Goal: Check status: Check status

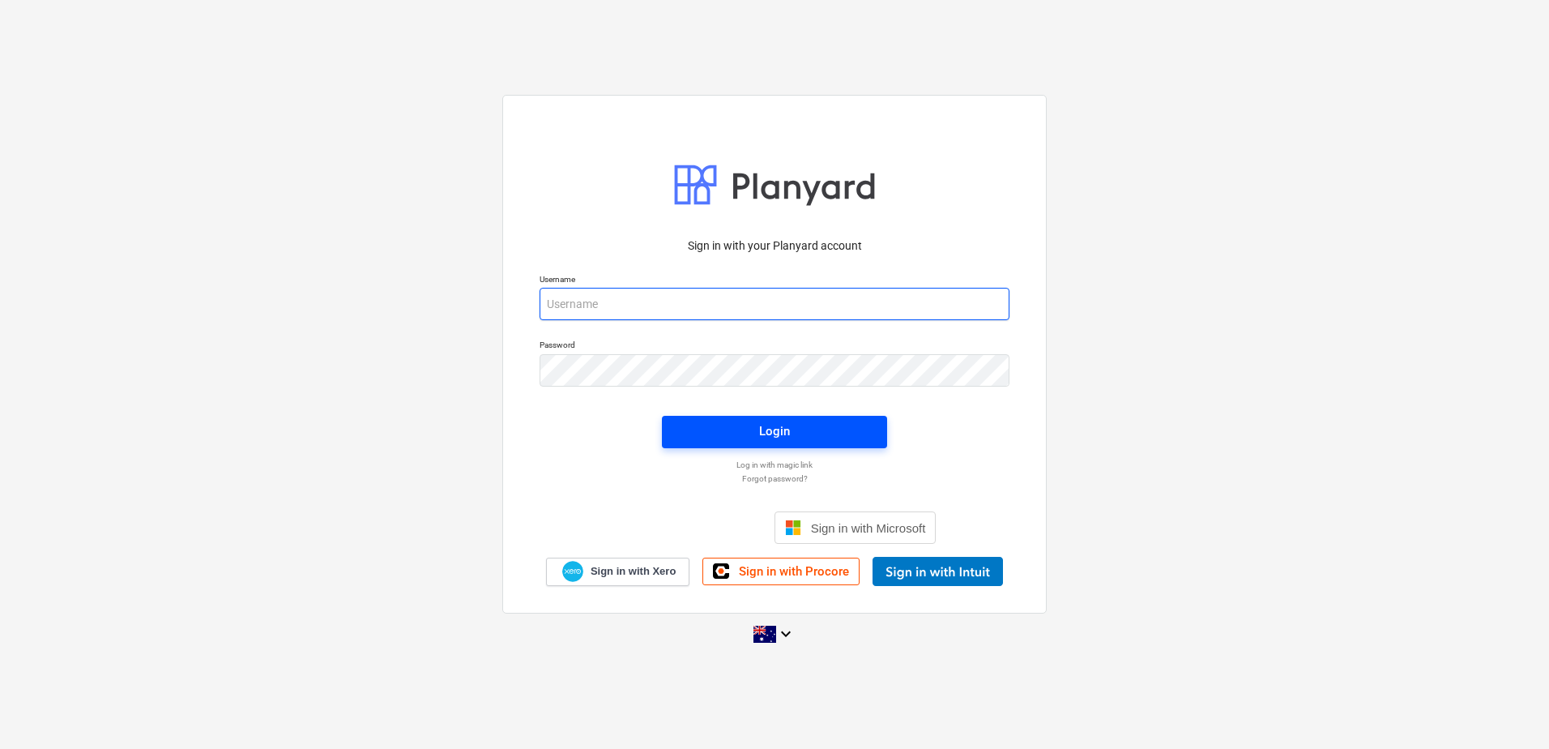
type input "[PERSON_NAME][EMAIL_ADDRESS][DOMAIN_NAME]"
click at [788, 421] on div "Login" at bounding box center [774, 431] width 31 height 21
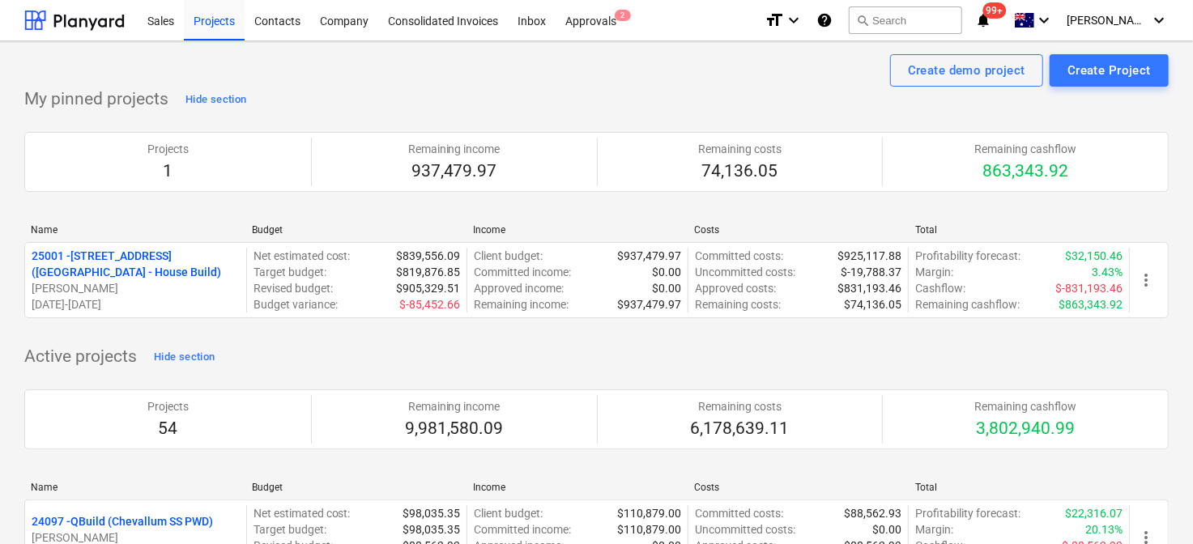
click at [129, 277] on p "[STREET_ADDRESS] ([STREET_ADDRESS] - House Build)" at bounding box center [136, 264] width 208 height 32
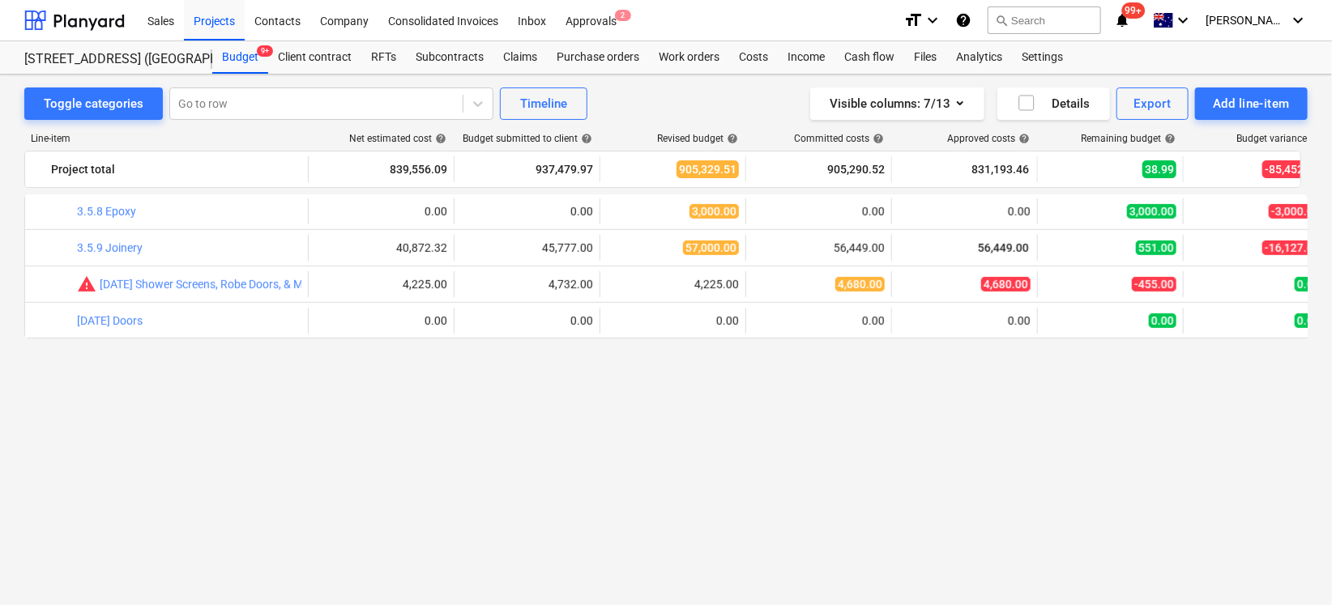
scroll to position [279, 0]
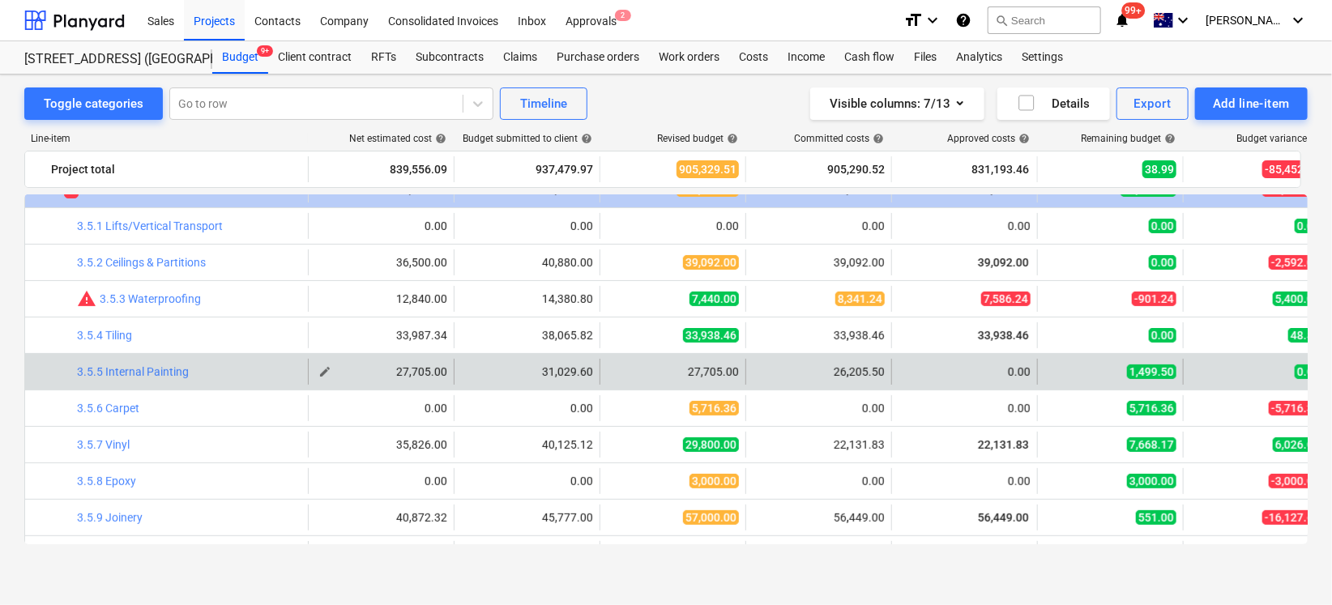
click at [374, 369] on div "27,705.00" at bounding box center [381, 371] width 132 height 13
click at [159, 370] on link "3.5.5 Internal Painting" at bounding box center [133, 371] width 112 height 13
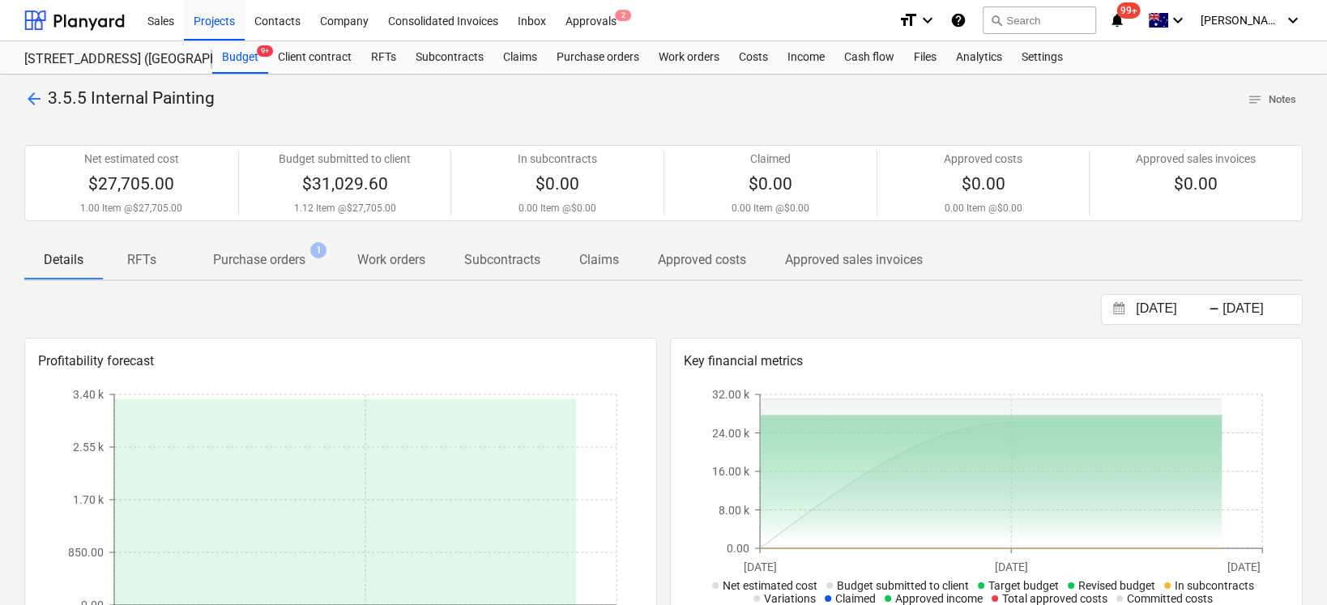
click at [282, 260] on p "Purchase orders" at bounding box center [259, 259] width 92 height 19
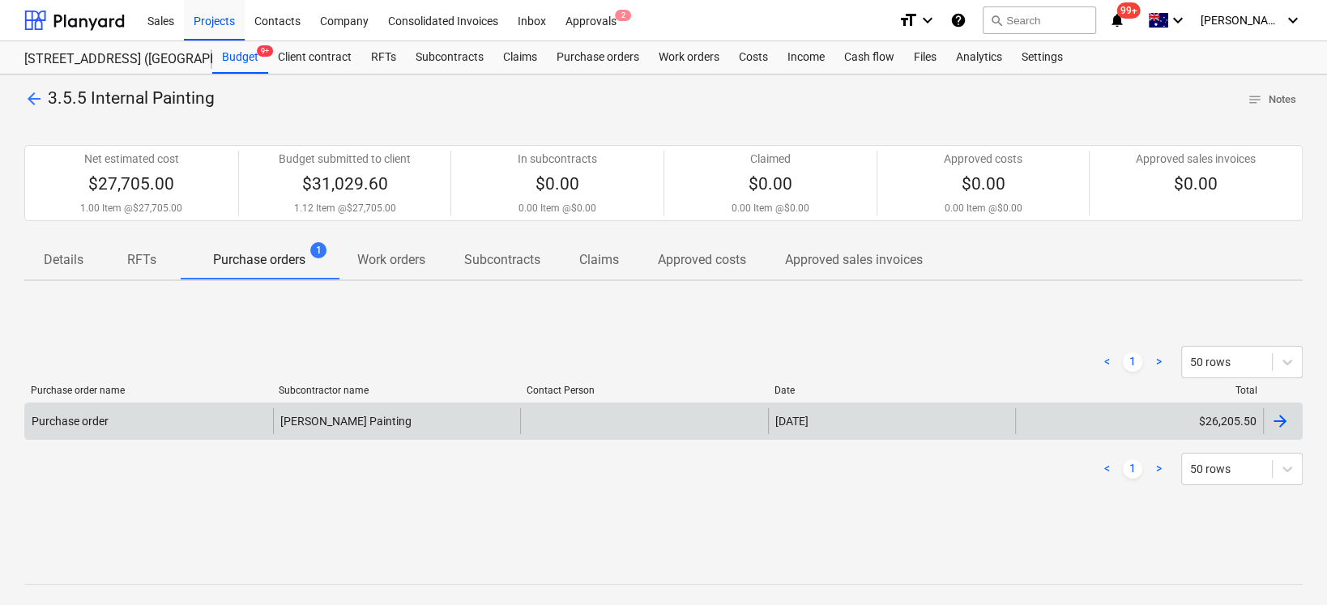
click at [331, 421] on div "[PERSON_NAME] Painting" at bounding box center [397, 421] width 248 height 26
click at [1287, 417] on div at bounding box center [1279, 421] width 19 height 19
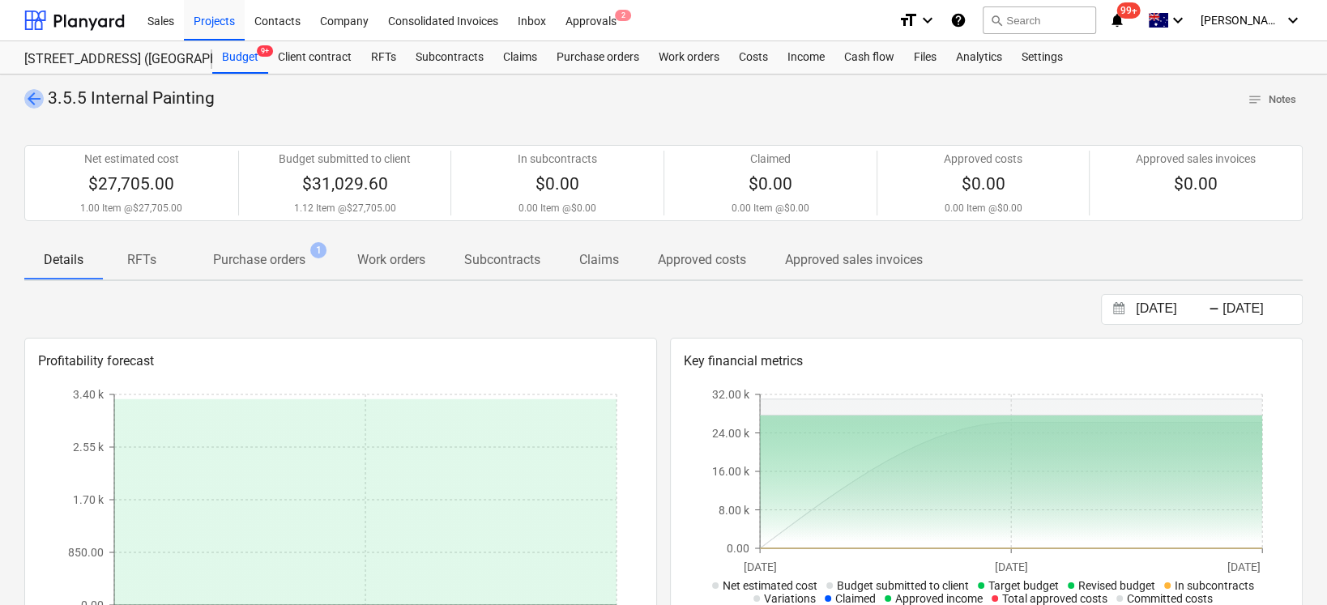
click at [30, 105] on span "arrow_back" at bounding box center [33, 98] width 19 height 19
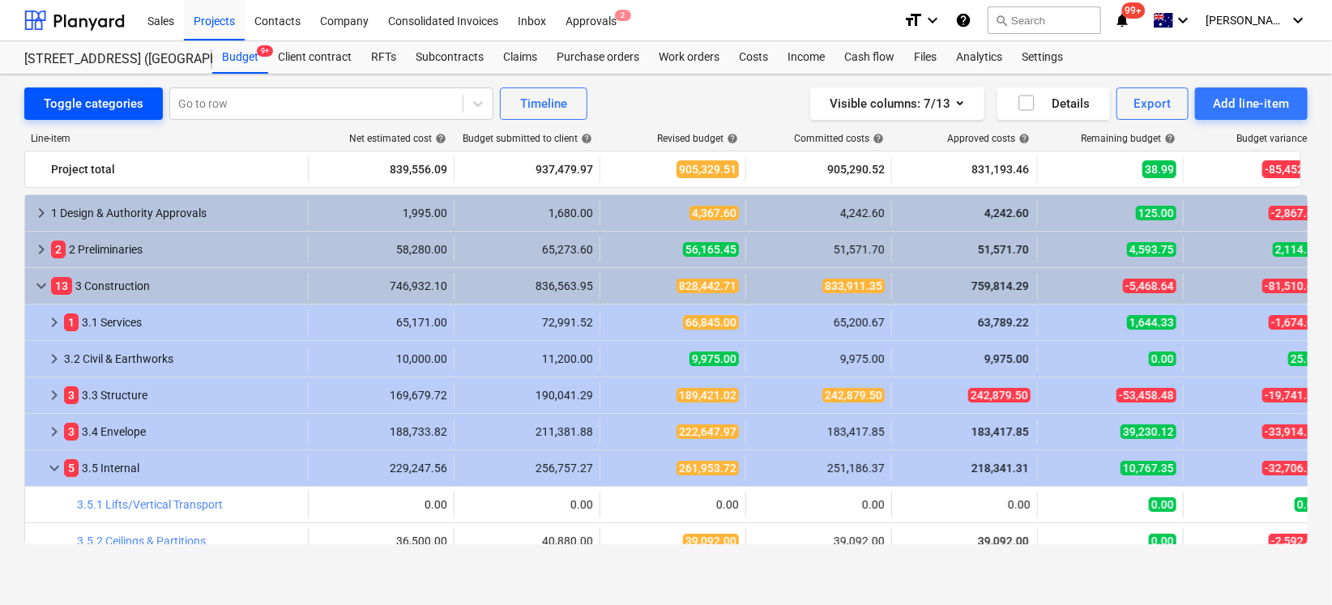
scroll to position [279, 0]
